Goal: Information Seeking & Learning: Learn about a topic

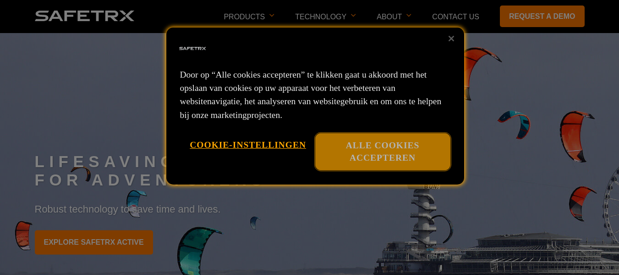
click at [350, 157] on button "Alle cookies accepteren" at bounding box center [382, 151] width 135 height 37
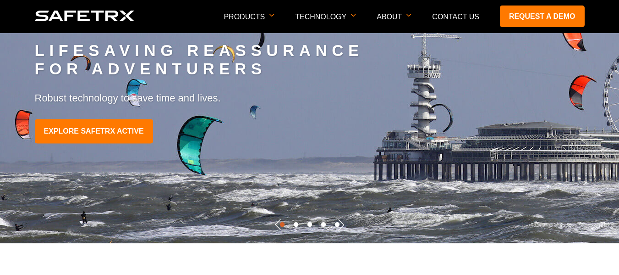
scroll to position [114, 0]
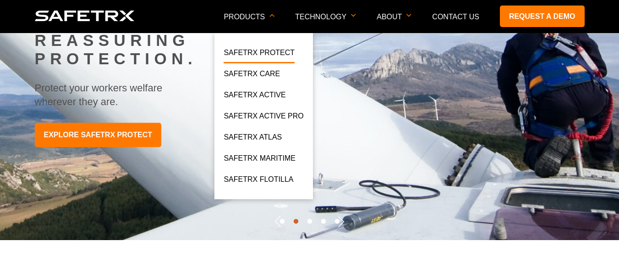
click at [286, 51] on link "SafeTrx Protect" at bounding box center [259, 55] width 71 height 17
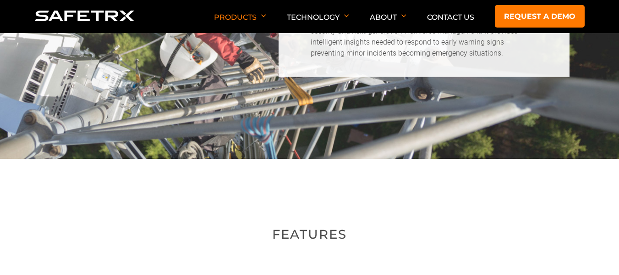
scroll to position [694, 0]
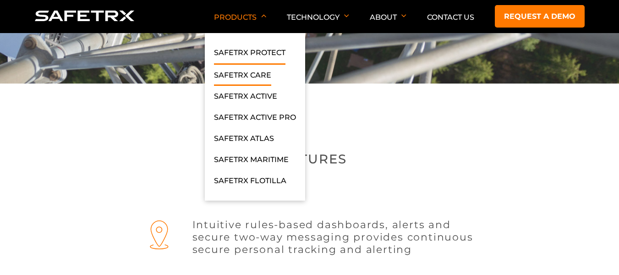
click at [245, 74] on link "SafeTrx Care" at bounding box center [242, 77] width 57 height 17
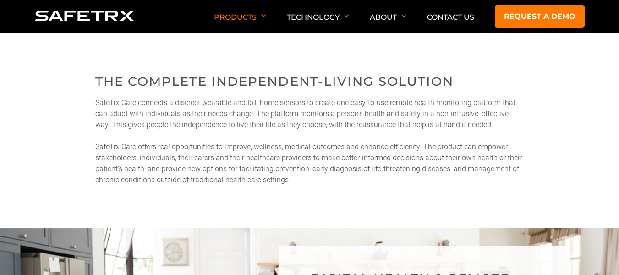
scroll to position [325, 0]
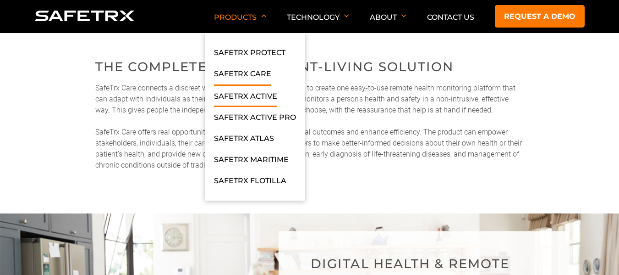
click at [237, 94] on link "SafeTrx Active" at bounding box center [245, 98] width 63 height 17
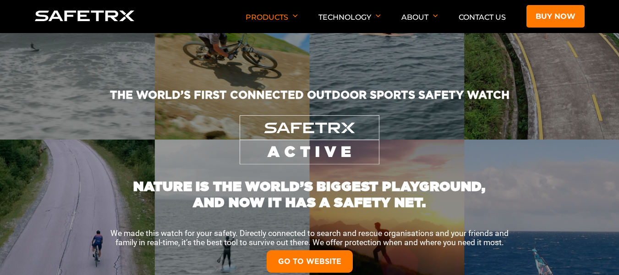
click at [325, 259] on link "GO TO WEBSITE" at bounding box center [310, 261] width 86 height 22
